Goal: Task Accomplishment & Management: Manage account settings

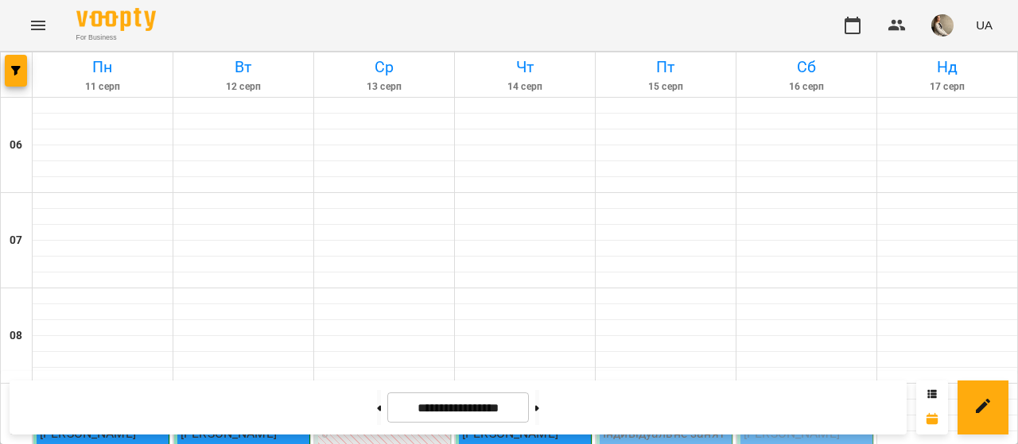
scroll to position [208, 0]
click at [666, 388] on div "09:00" at bounding box center [666, 406] width 126 height 37
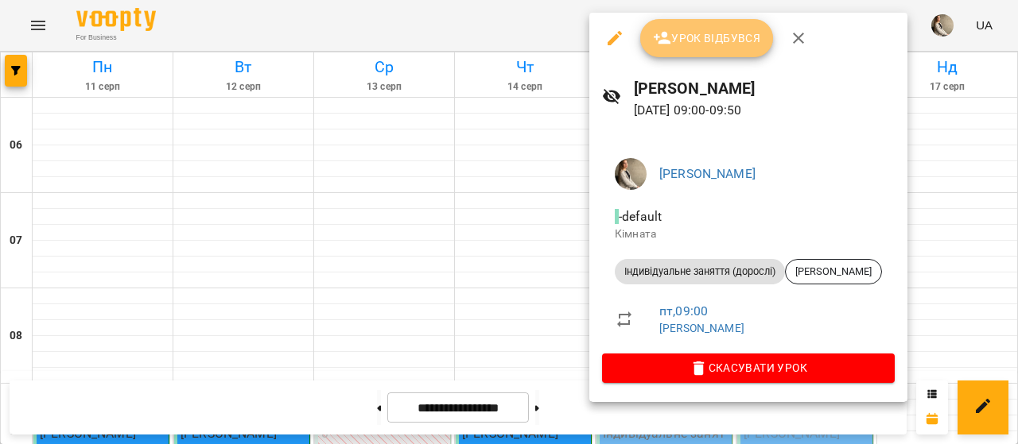
click at [689, 27] on button "Урок відбувся" at bounding box center [707, 38] width 134 height 38
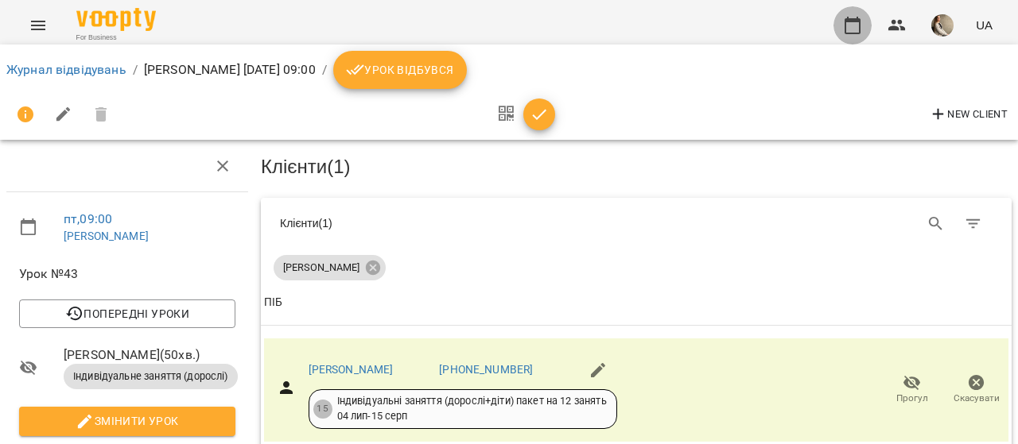
click at [853, 12] on button "button" at bounding box center [852, 25] width 38 height 38
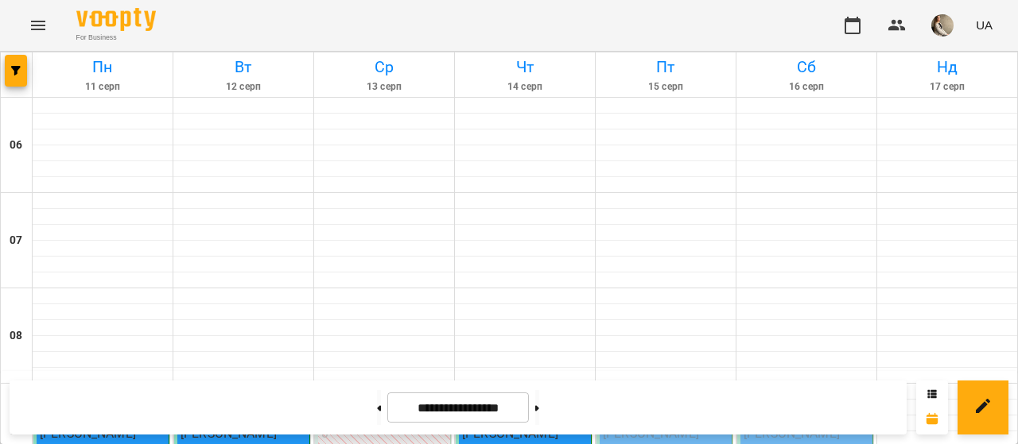
scroll to position [218, 0]
click at [673, 388] on div "09:00" at bounding box center [666, 406] width 126 height 37
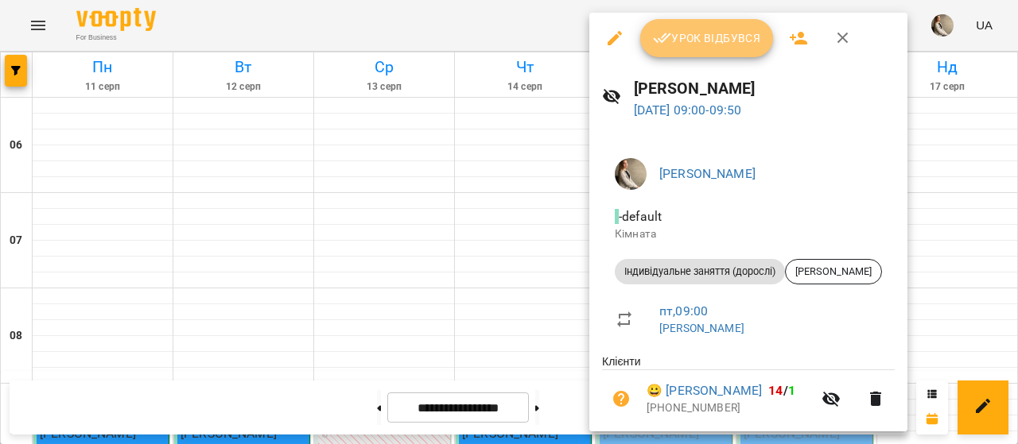
click at [707, 40] on span "Урок відбувся" at bounding box center [707, 38] width 108 height 19
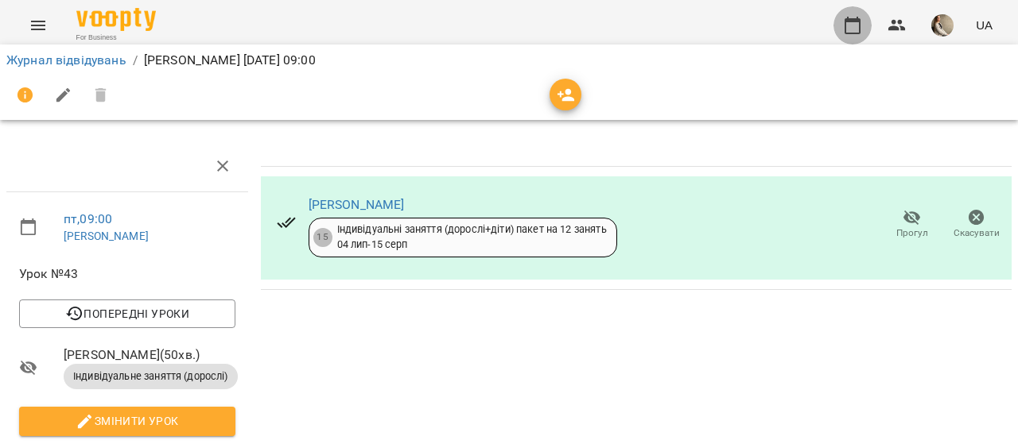
click at [855, 26] on icon "button" at bounding box center [852, 25] width 19 height 19
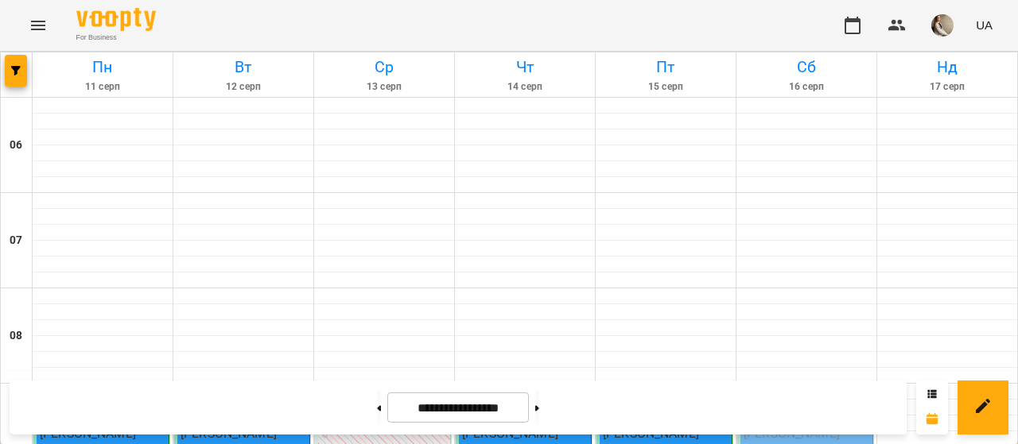
scroll to position [1130, 0]
